Goal: Task Accomplishment & Management: Manage account settings

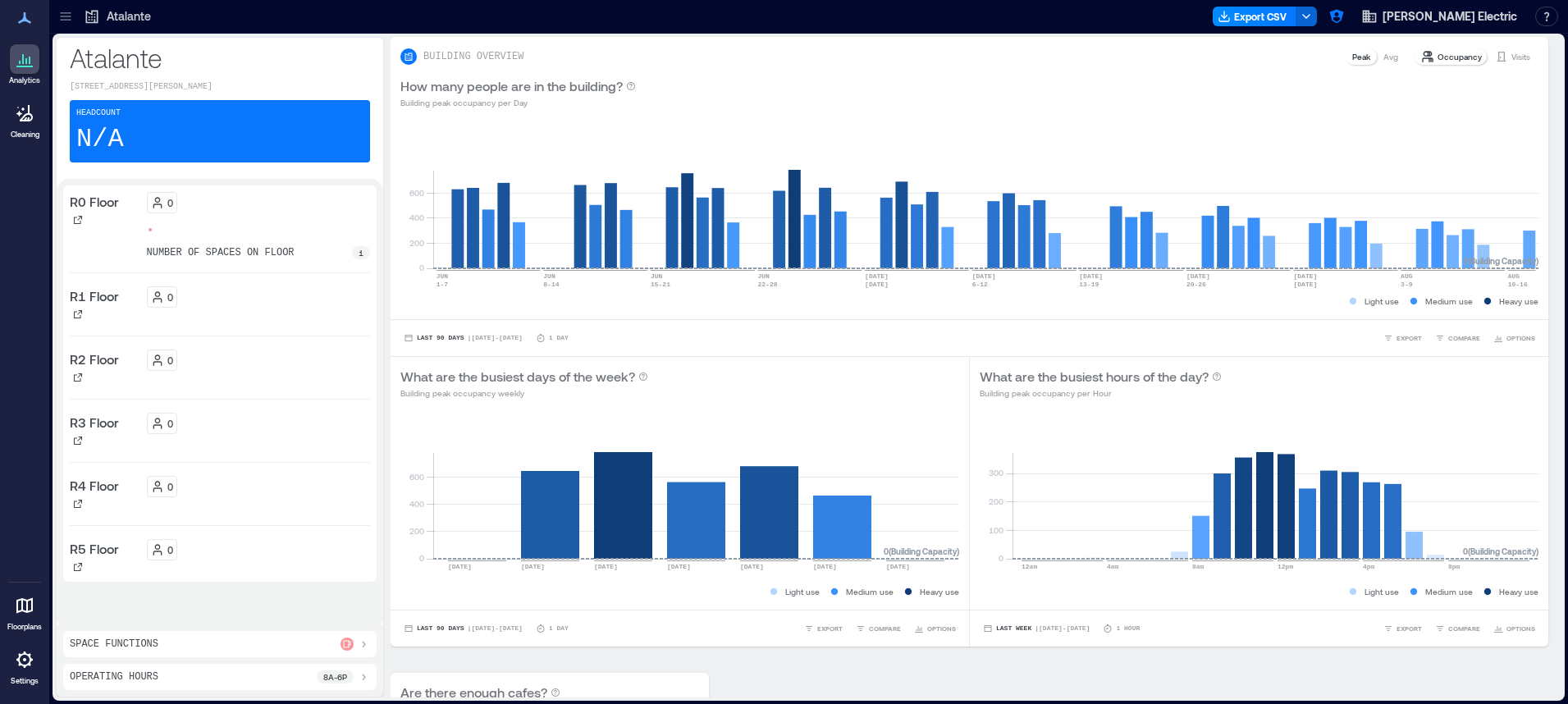
click at [21, 663] on icon at bounding box center [24, 659] width 19 height 19
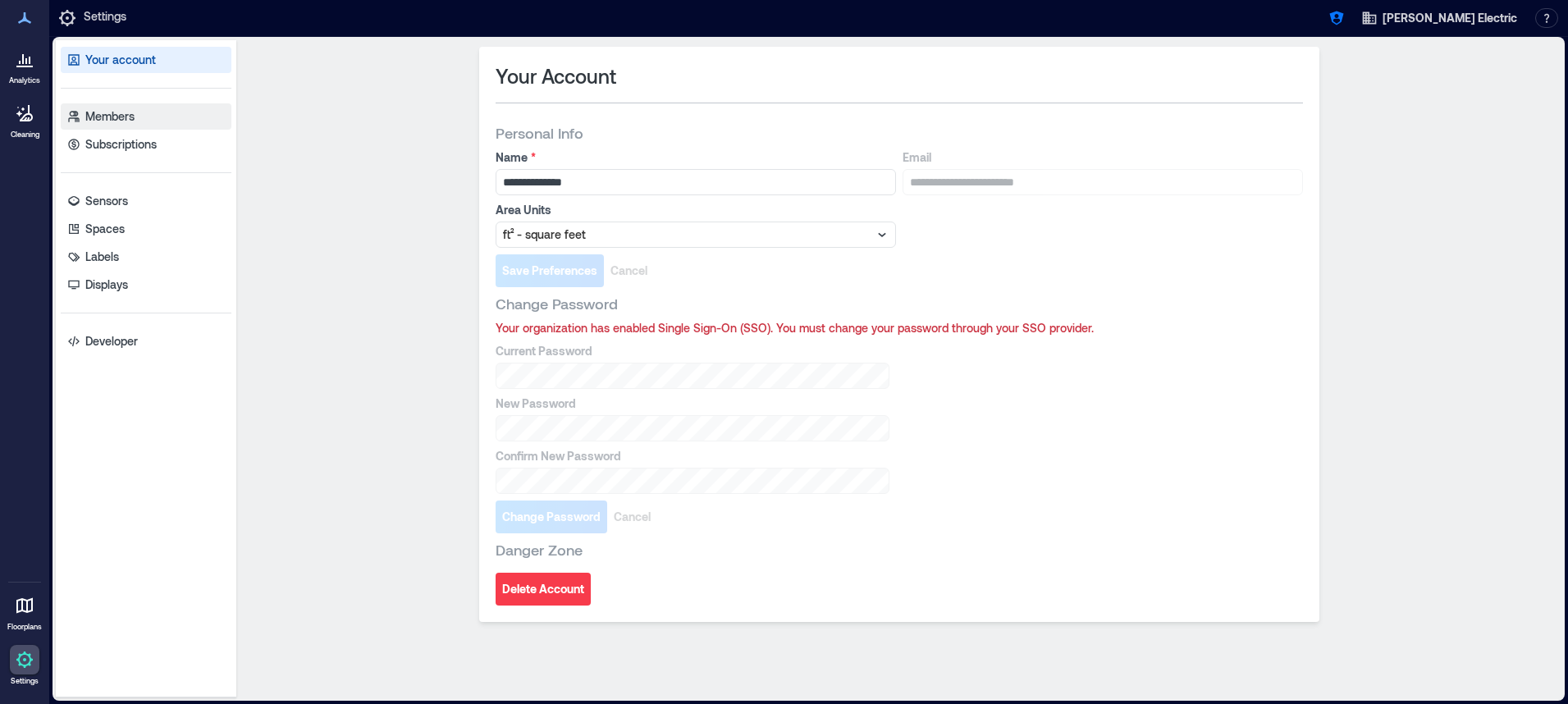
click at [171, 125] on link "Members" at bounding box center [146, 117] width 171 height 26
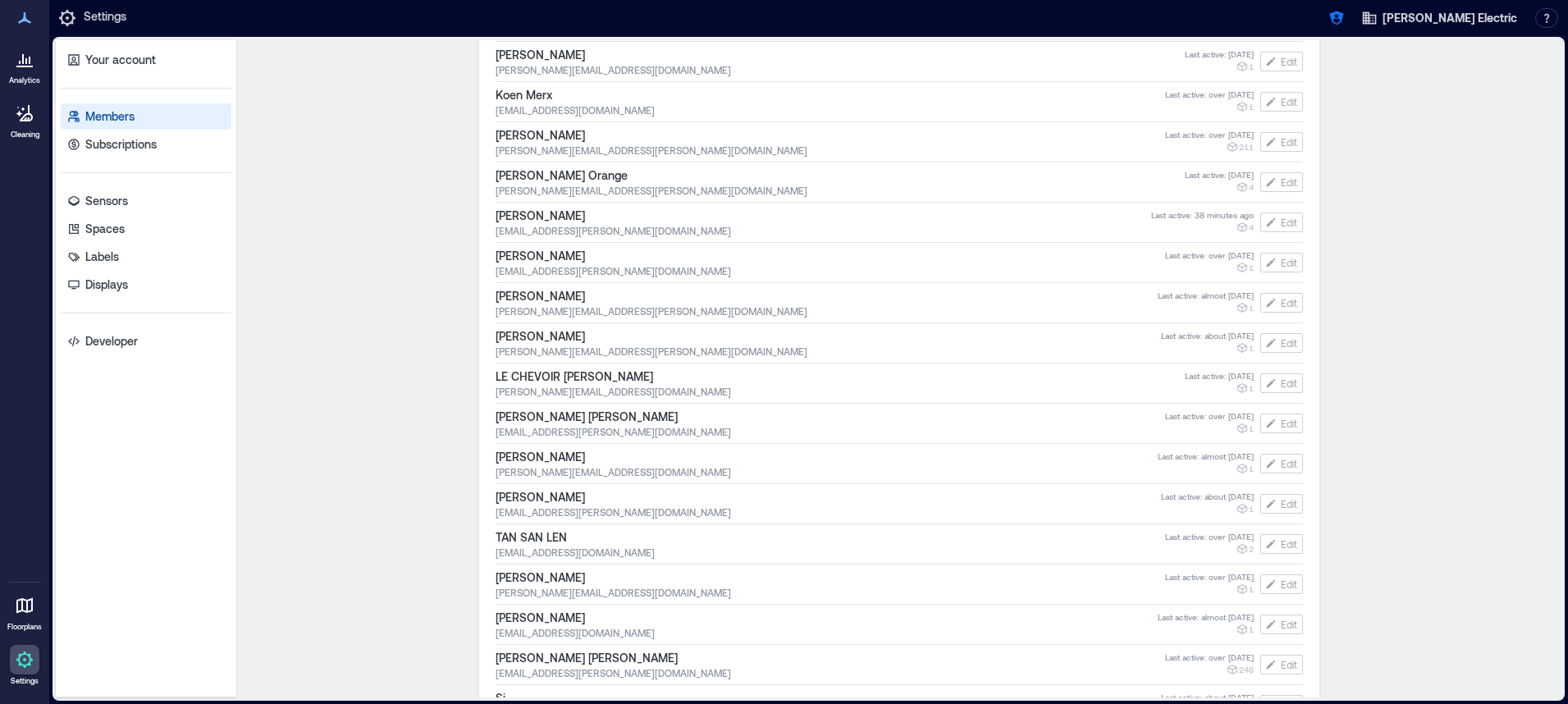
scroll to position [5088, 0]
click at [577, 224] on span "[PERSON_NAME]" at bounding box center [824, 218] width 656 height 17
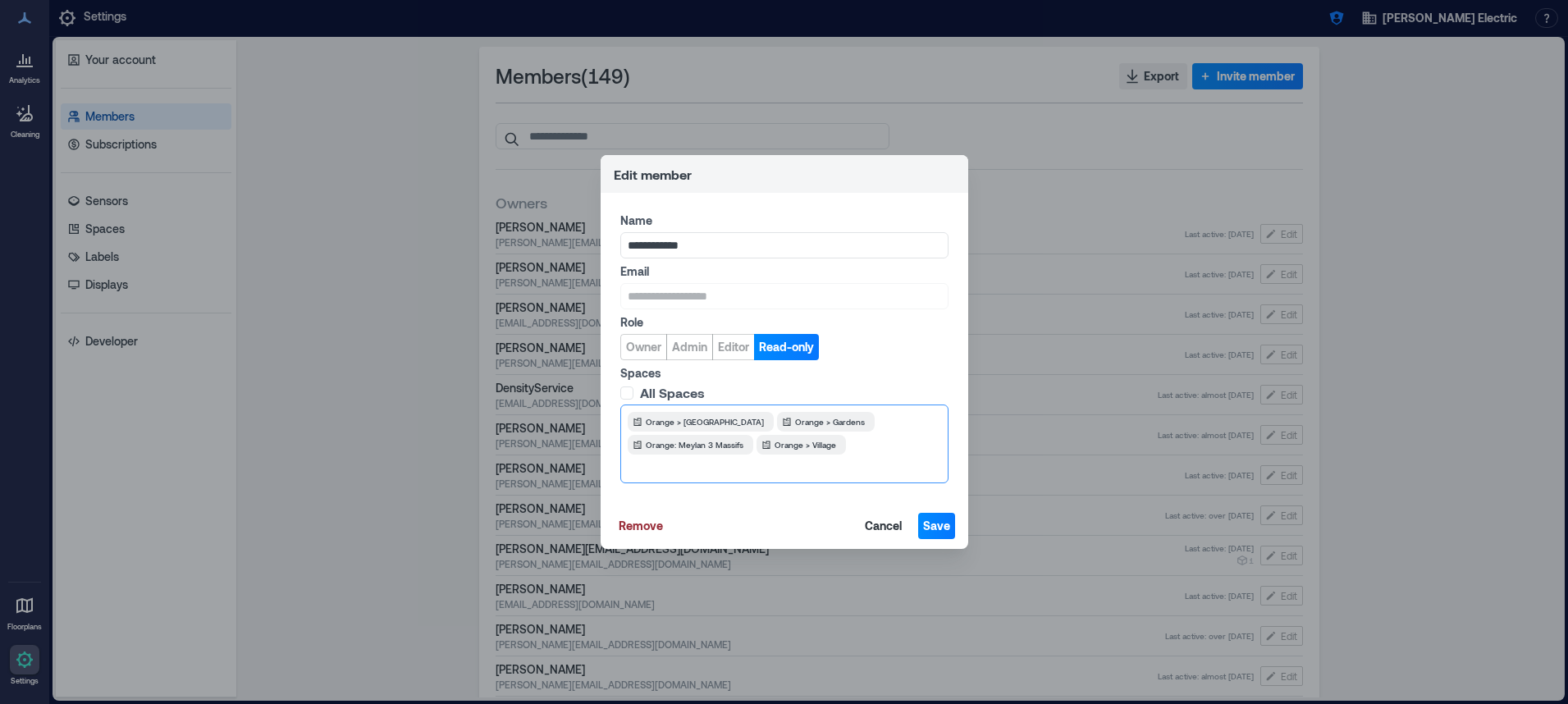
click at [873, 432] on div "Orange > [GEOGRAPHIC_DATA] Orange > Gardens Orange: Meylan 3 Massifs Orange > V…" at bounding box center [784, 434] width 313 height 43
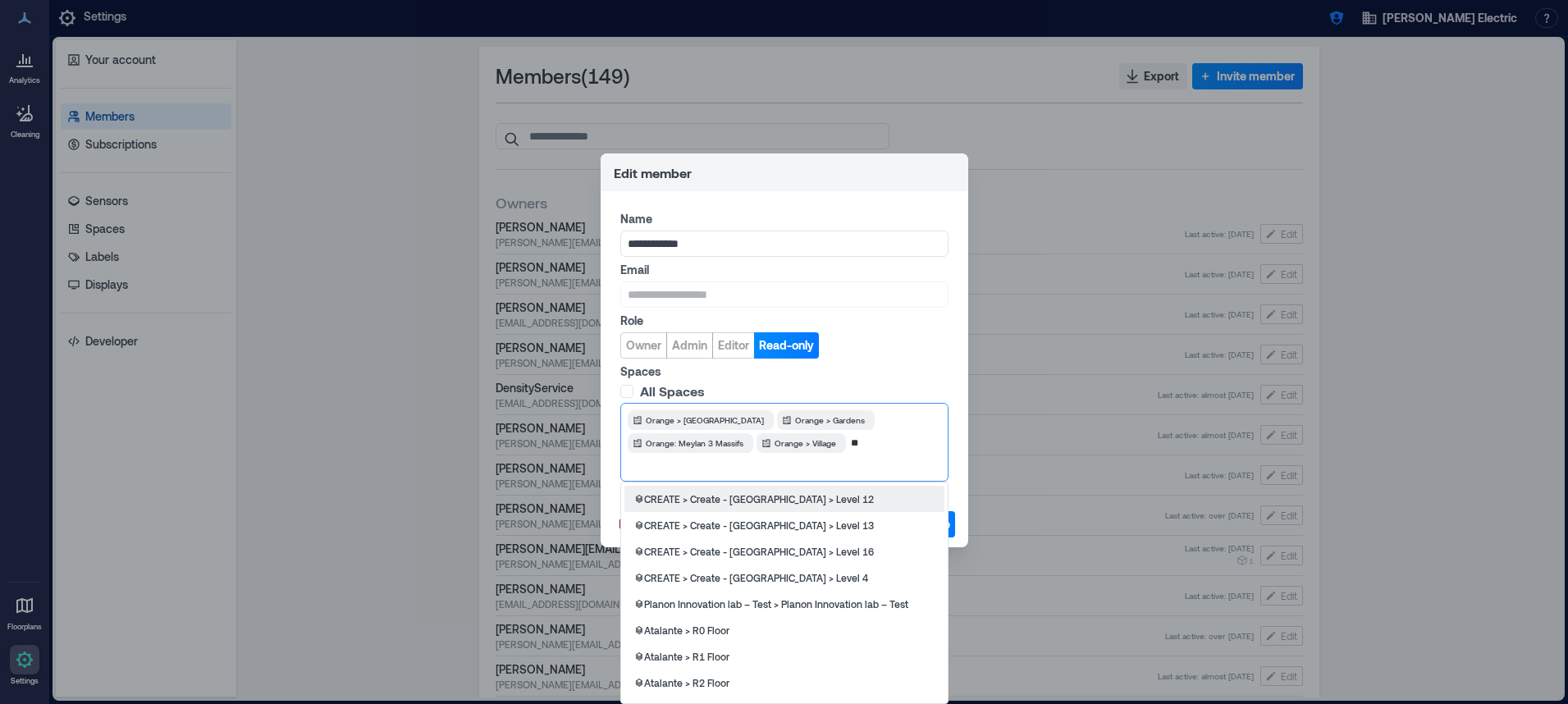
type input "***"
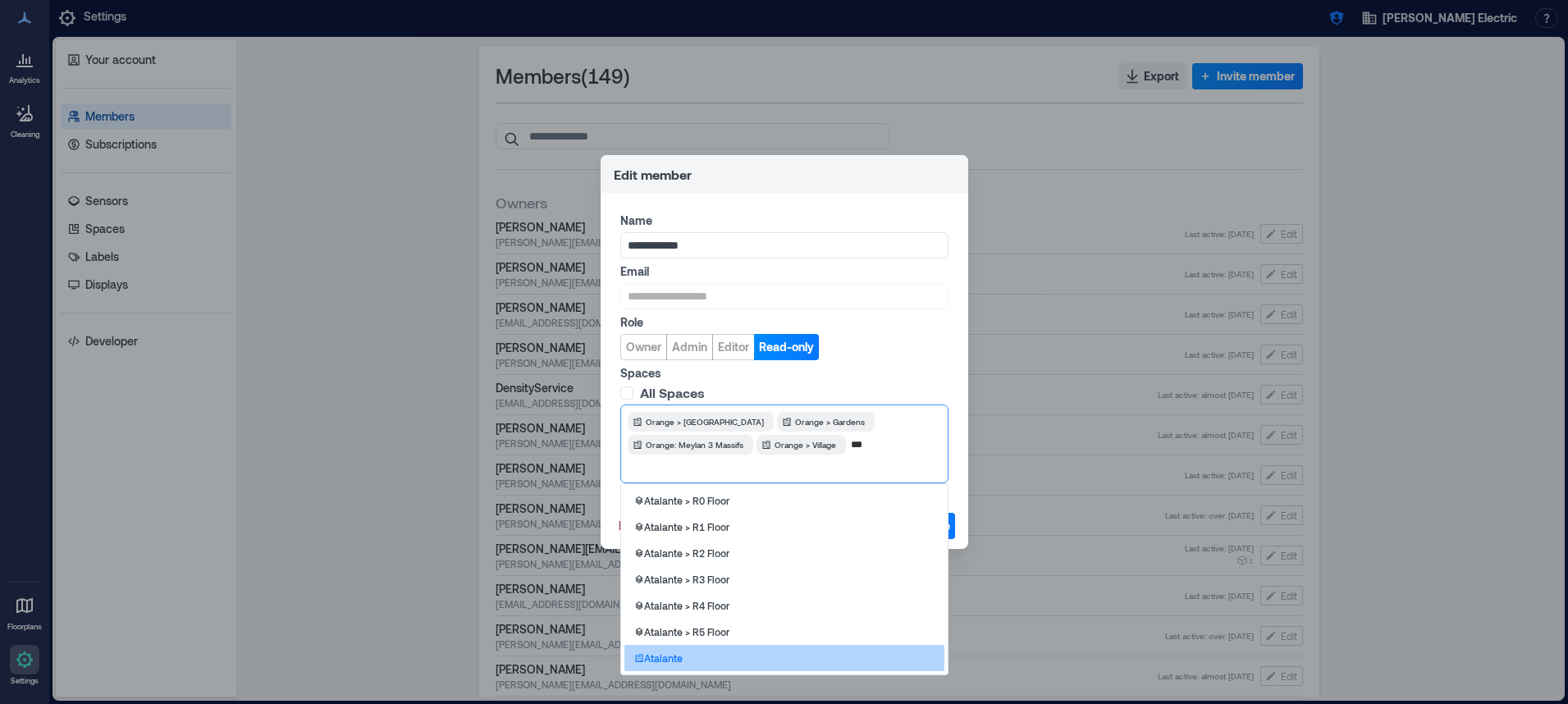
click at [662, 662] on p "Atalante" at bounding box center [664, 658] width 39 height 13
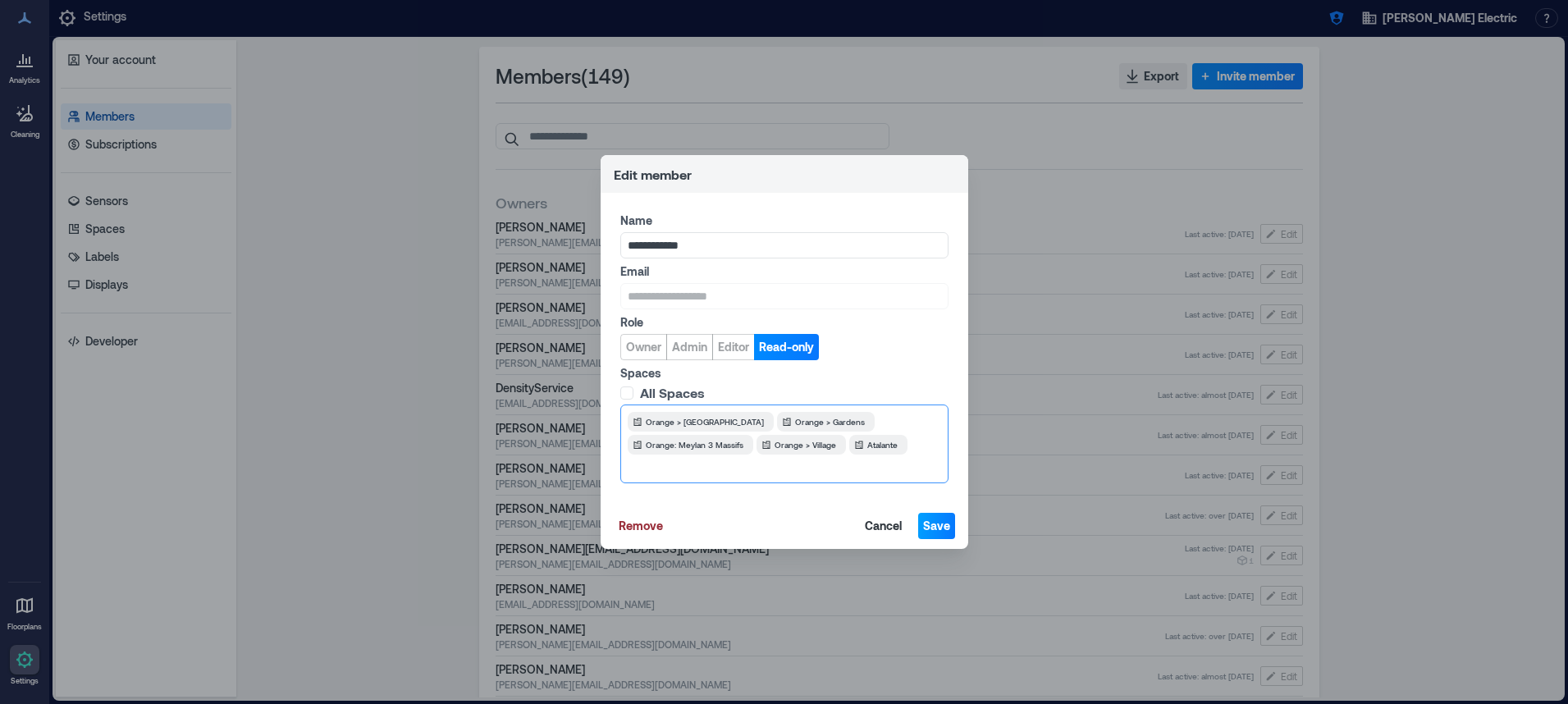
click at [925, 527] on span "Save" at bounding box center [936, 526] width 27 height 17
